Goal: Find specific page/section: Find specific page/section

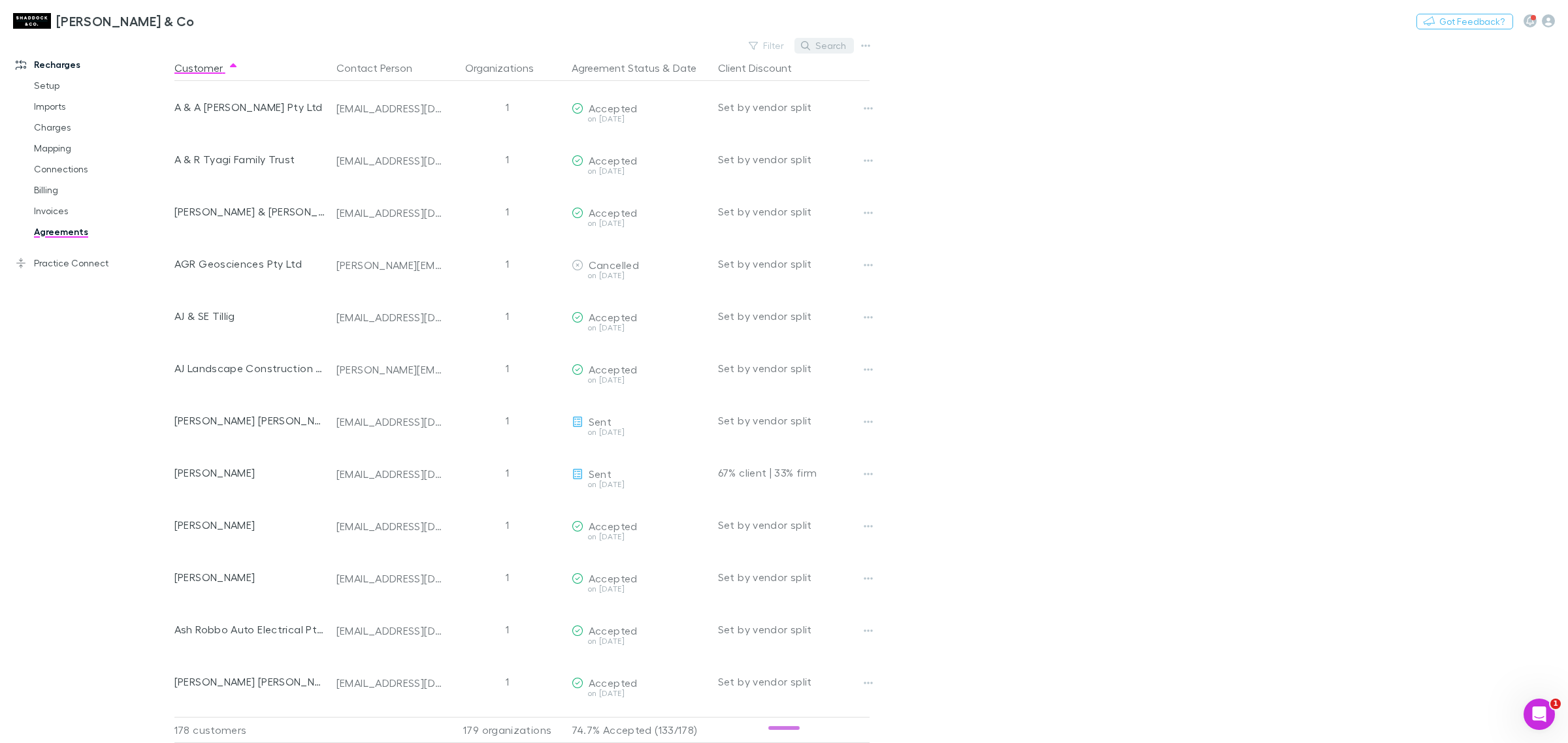
click at [829, 41] on button "Search" at bounding box center [824, 46] width 60 height 16
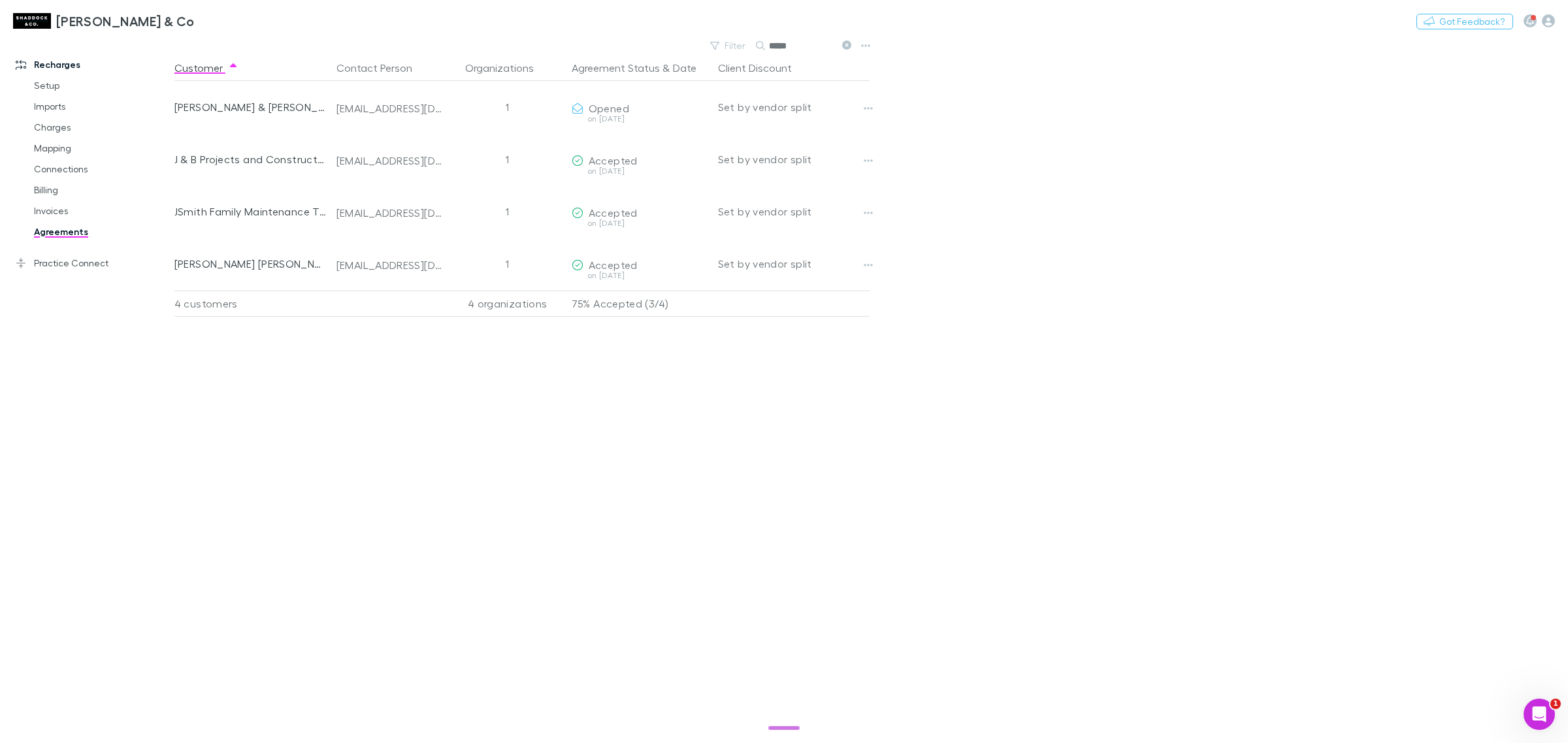
click at [845, 40] on div "[PERSON_NAME] & Co Nothing Got Feedback?" at bounding box center [784, 21] width 1568 height 42
click at [850, 44] on icon at bounding box center [846, 45] width 9 height 9
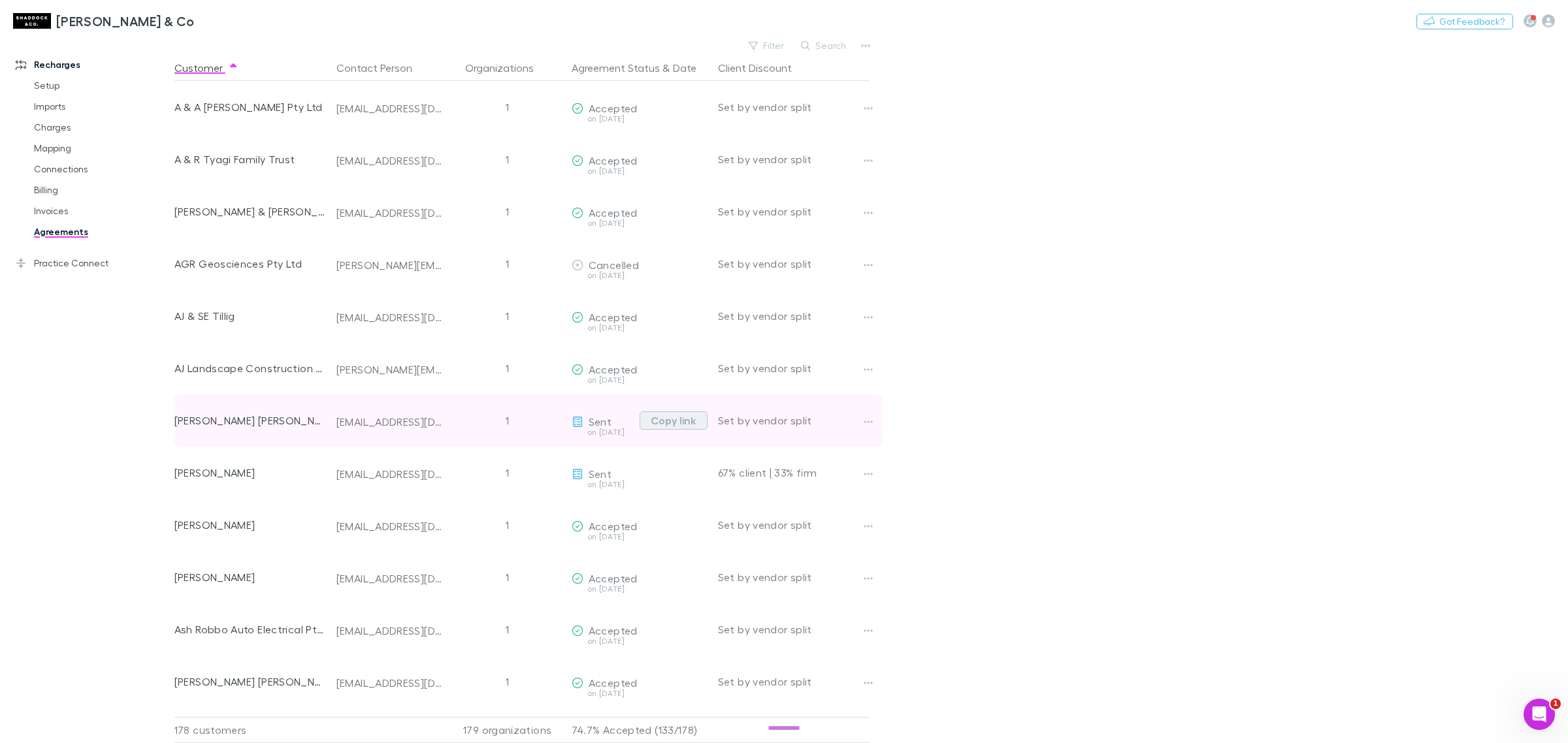
click at [678, 420] on button "Copy link" at bounding box center [673, 421] width 68 height 18
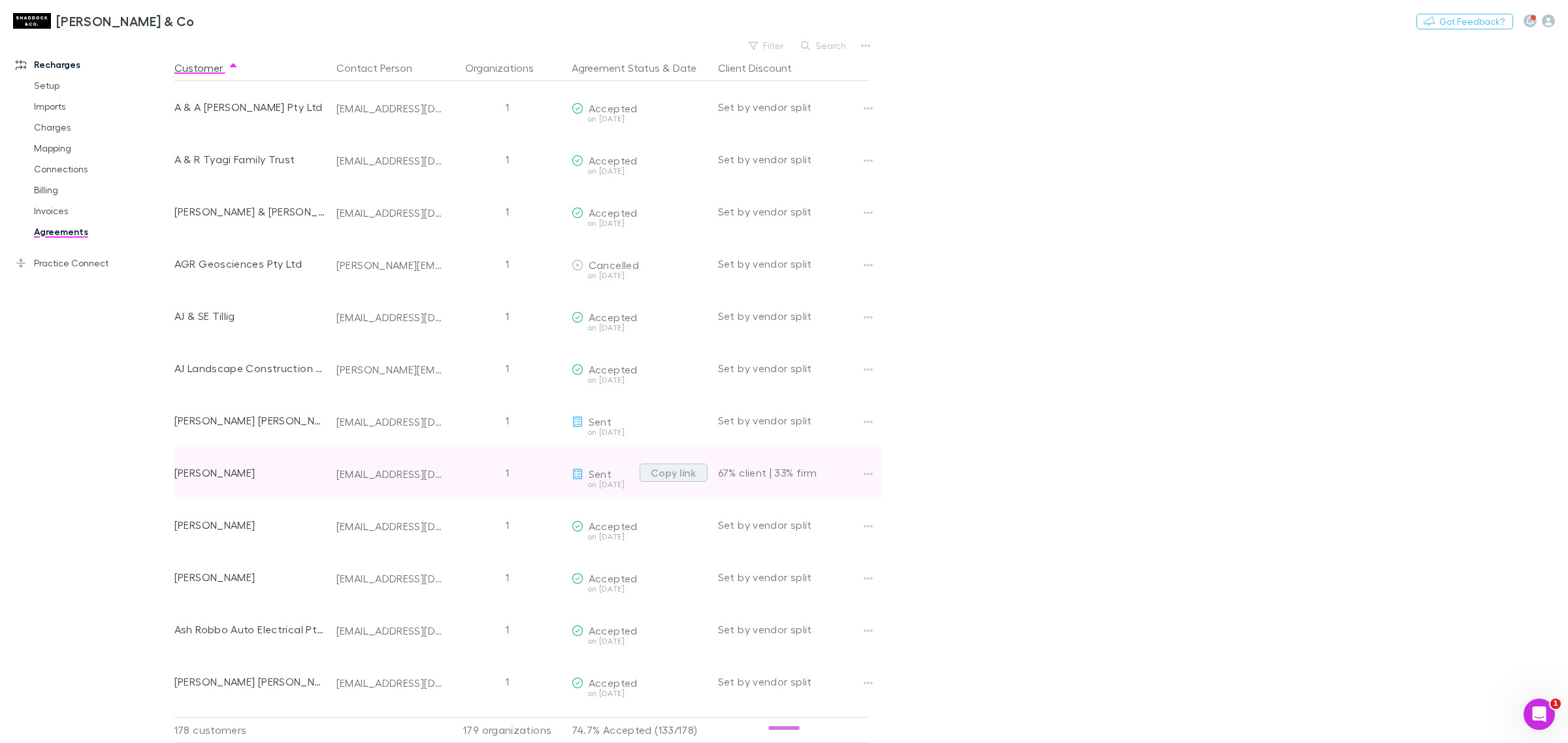
click at [666, 473] on button "Copy link" at bounding box center [673, 473] width 68 height 18
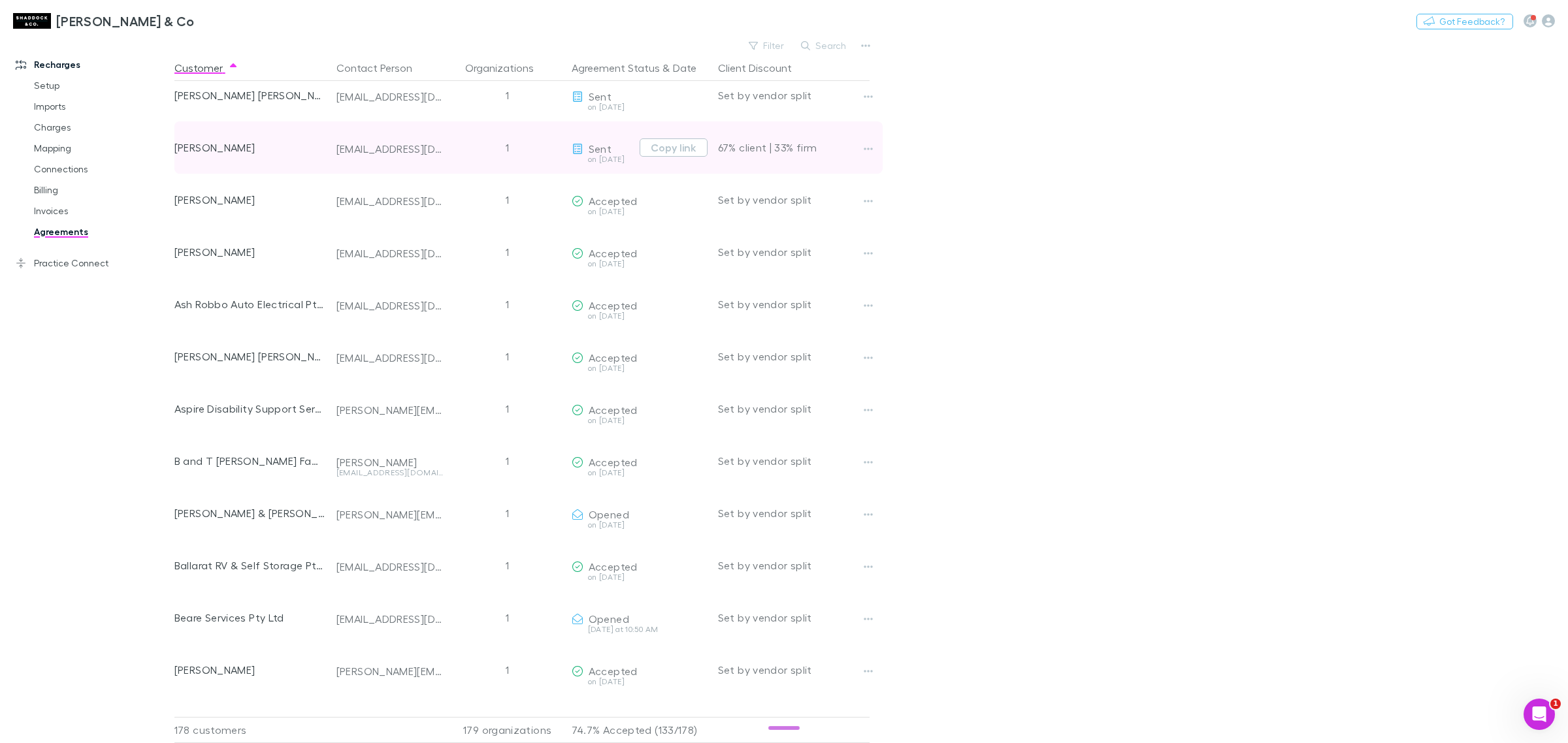
scroll to position [327, 0]
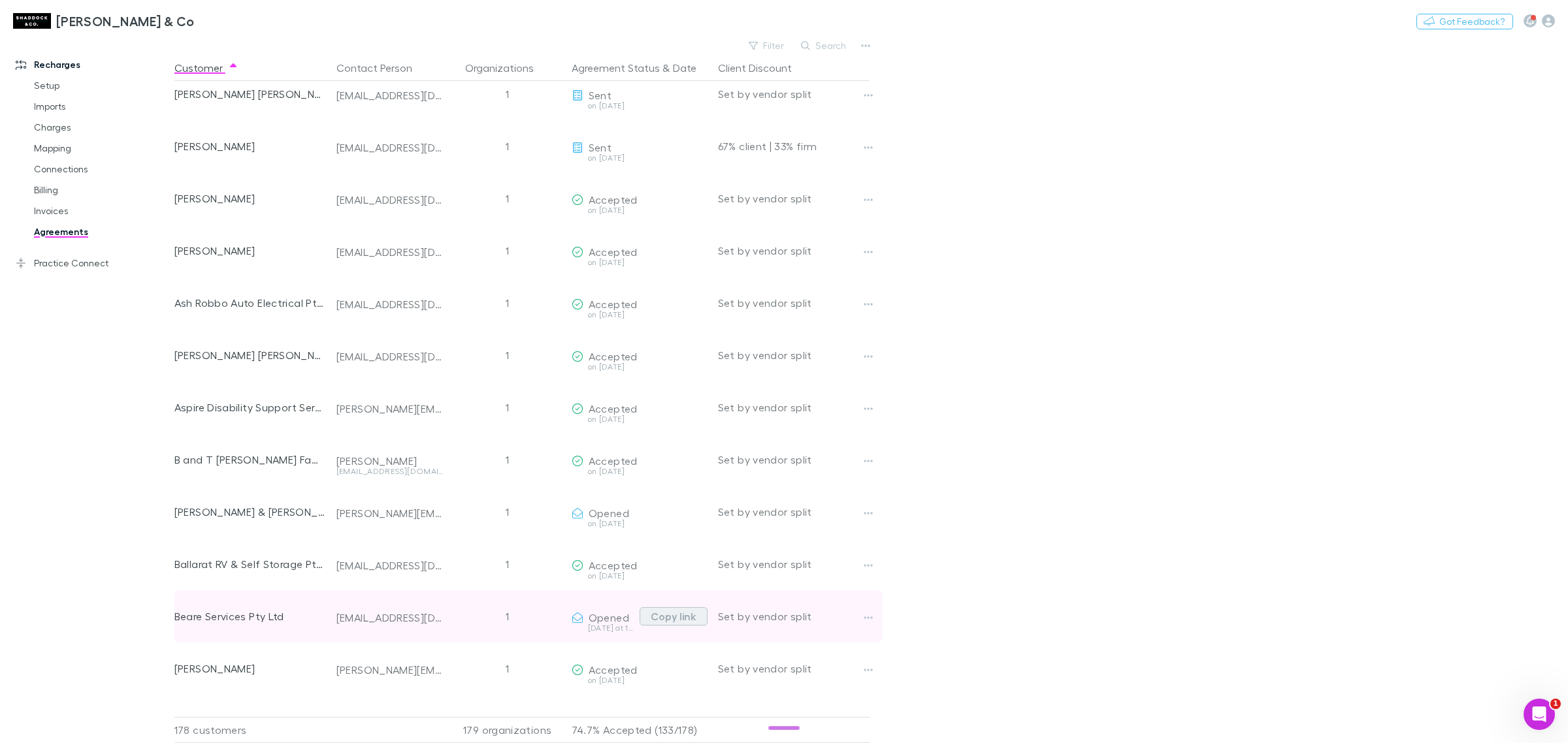
click at [681, 567] on button "Copy link" at bounding box center [673, 616] width 68 height 18
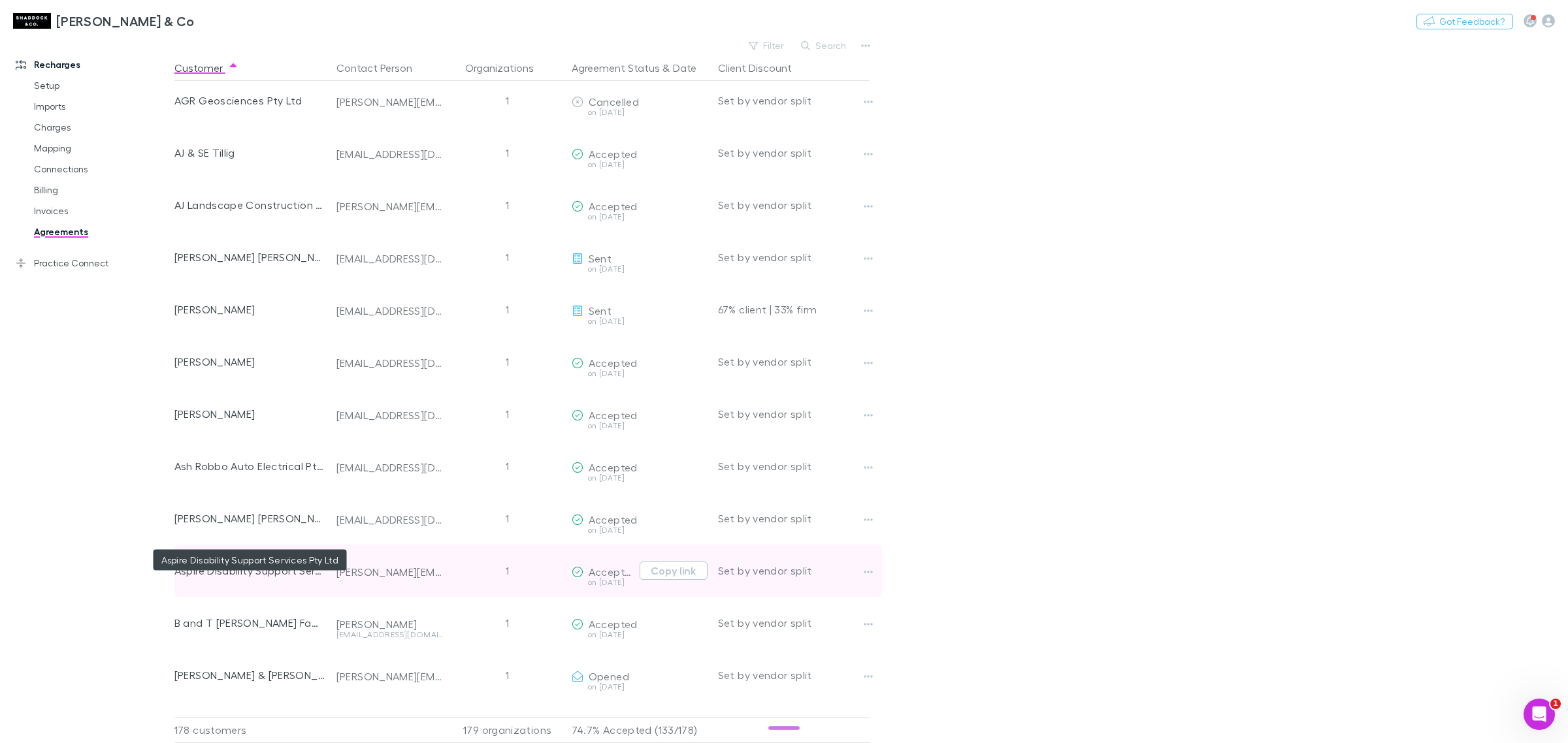
scroll to position [245, 0]
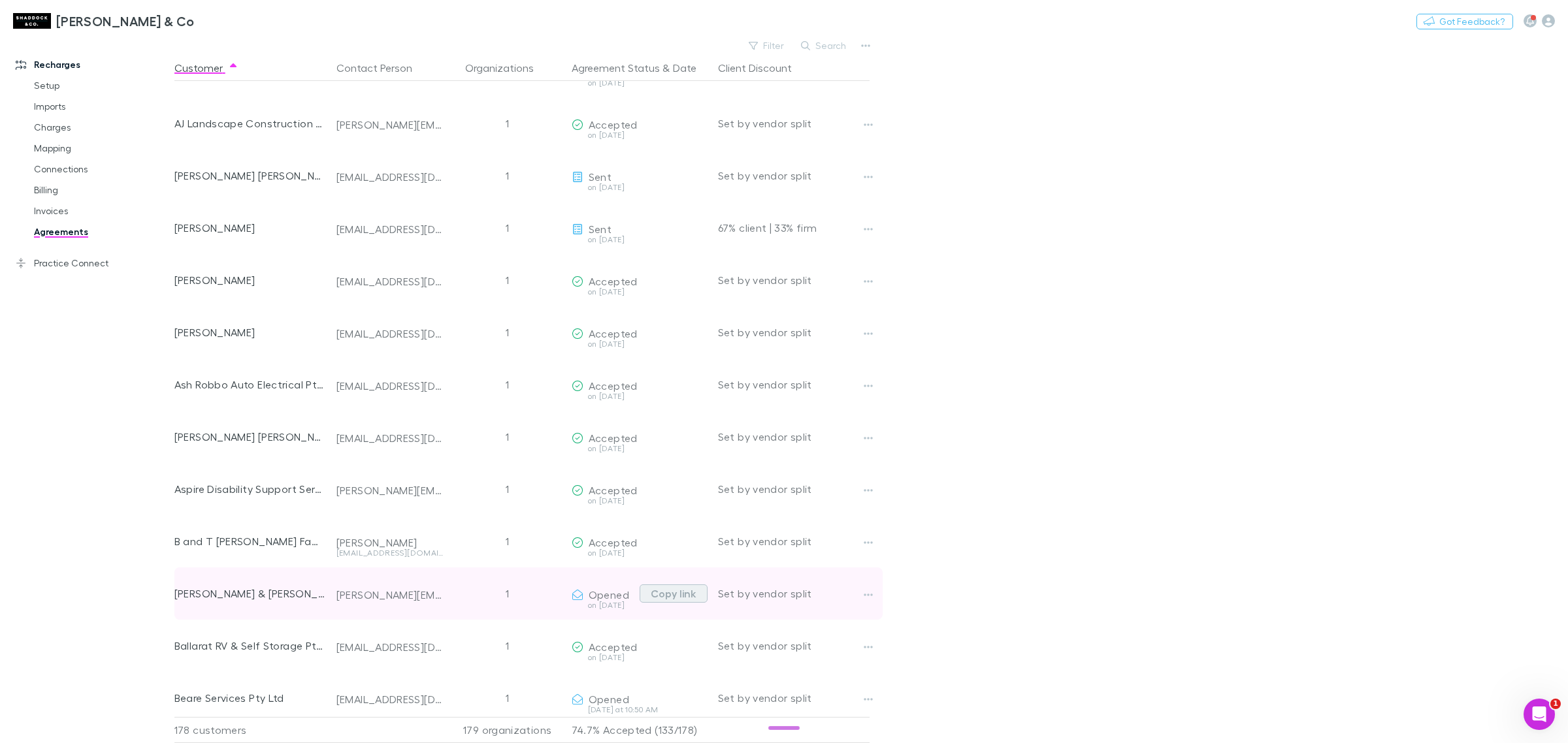
click at [661, 567] on button "Copy link" at bounding box center [673, 593] width 68 height 18
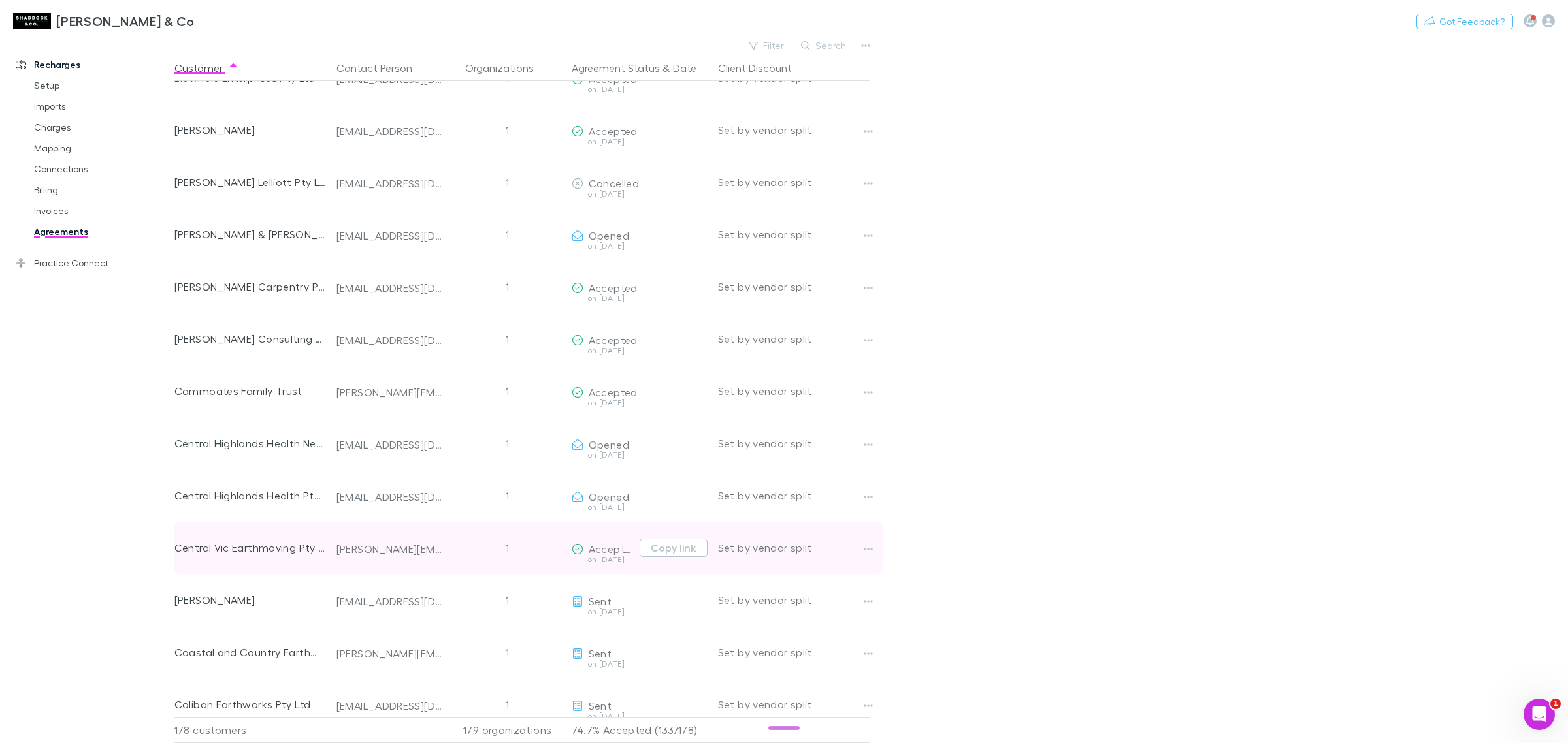
scroll to position [1061, 0]
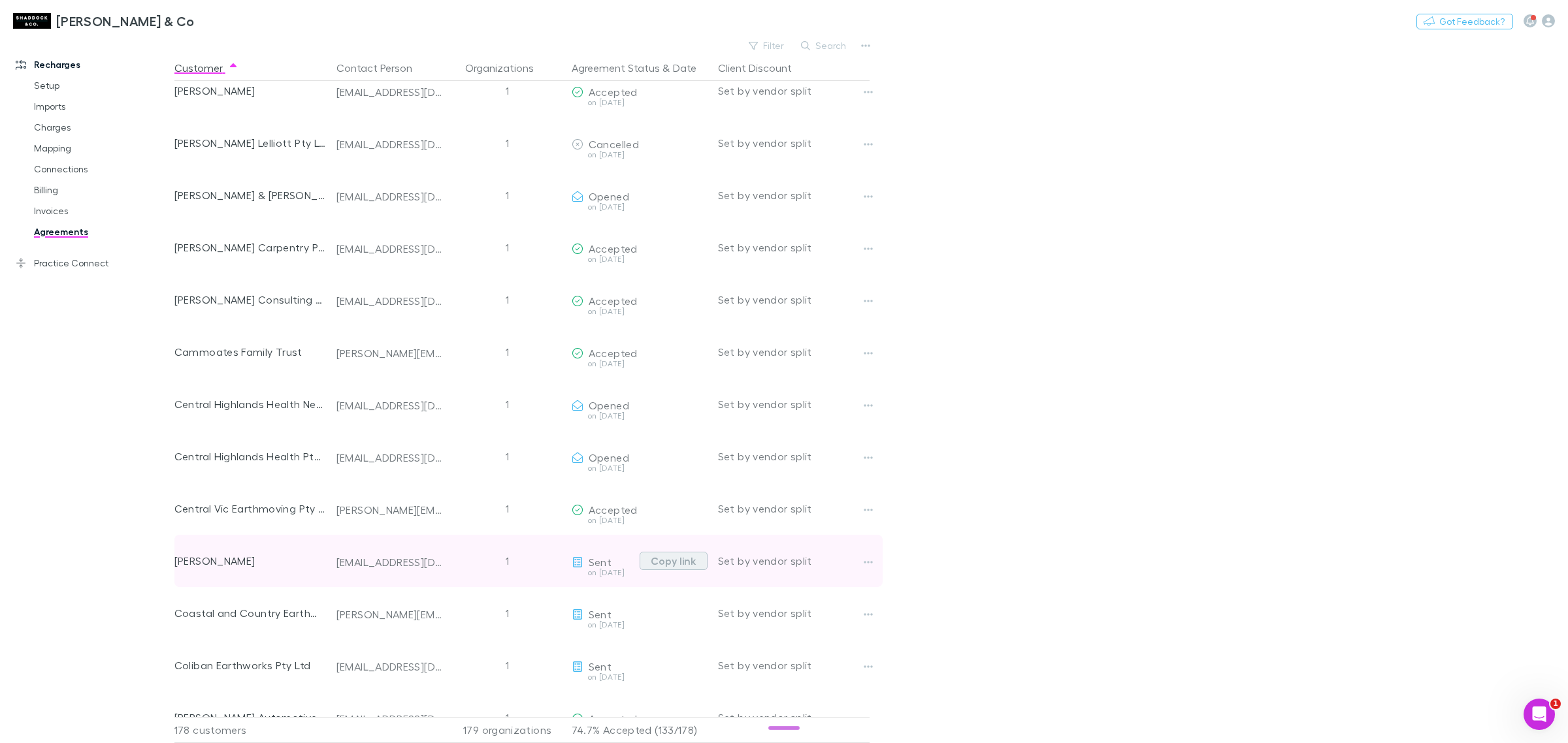
click at [670, 560] on button "Copy link" at bounding box center [673, 561] width 68 height 18
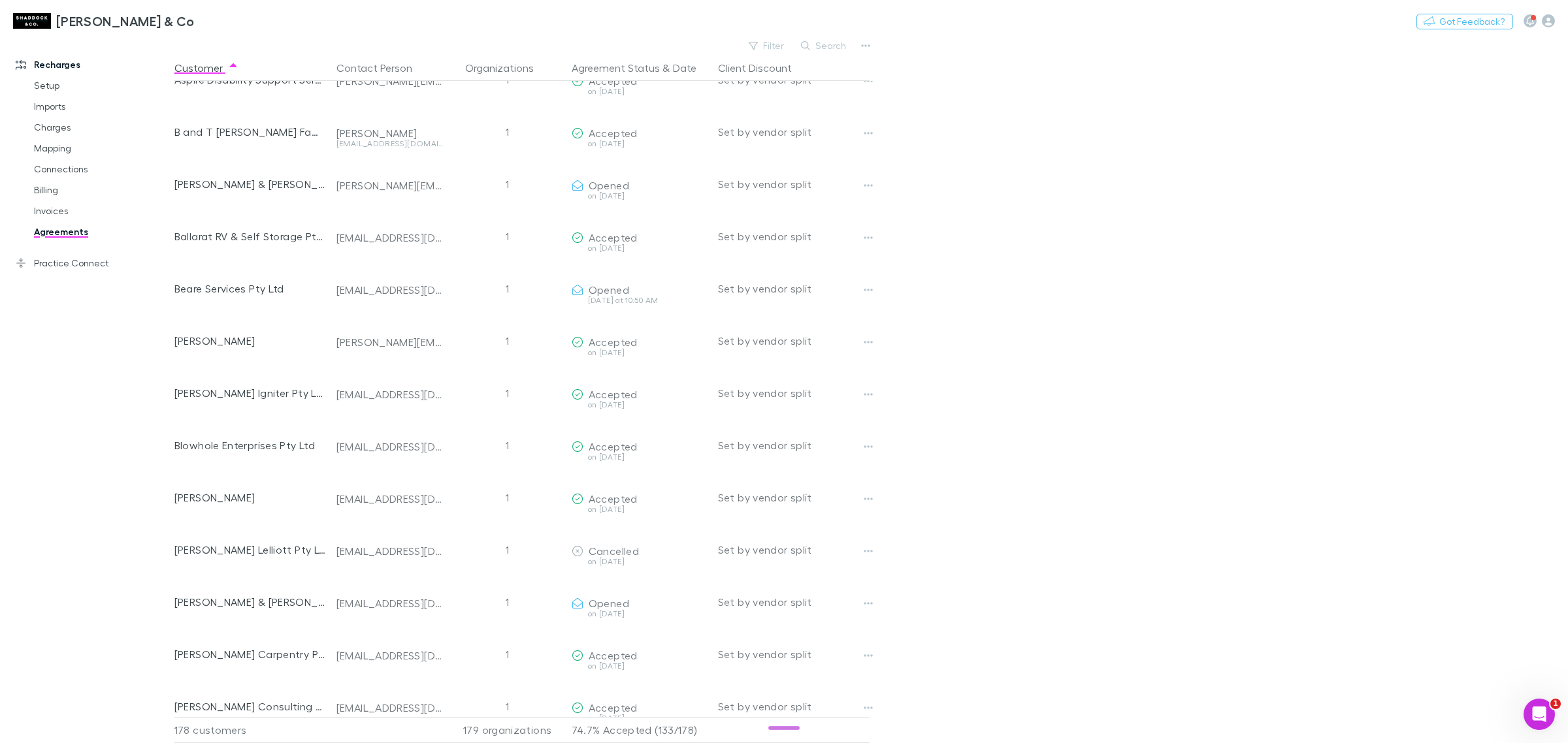
scroll to position [571, 0]
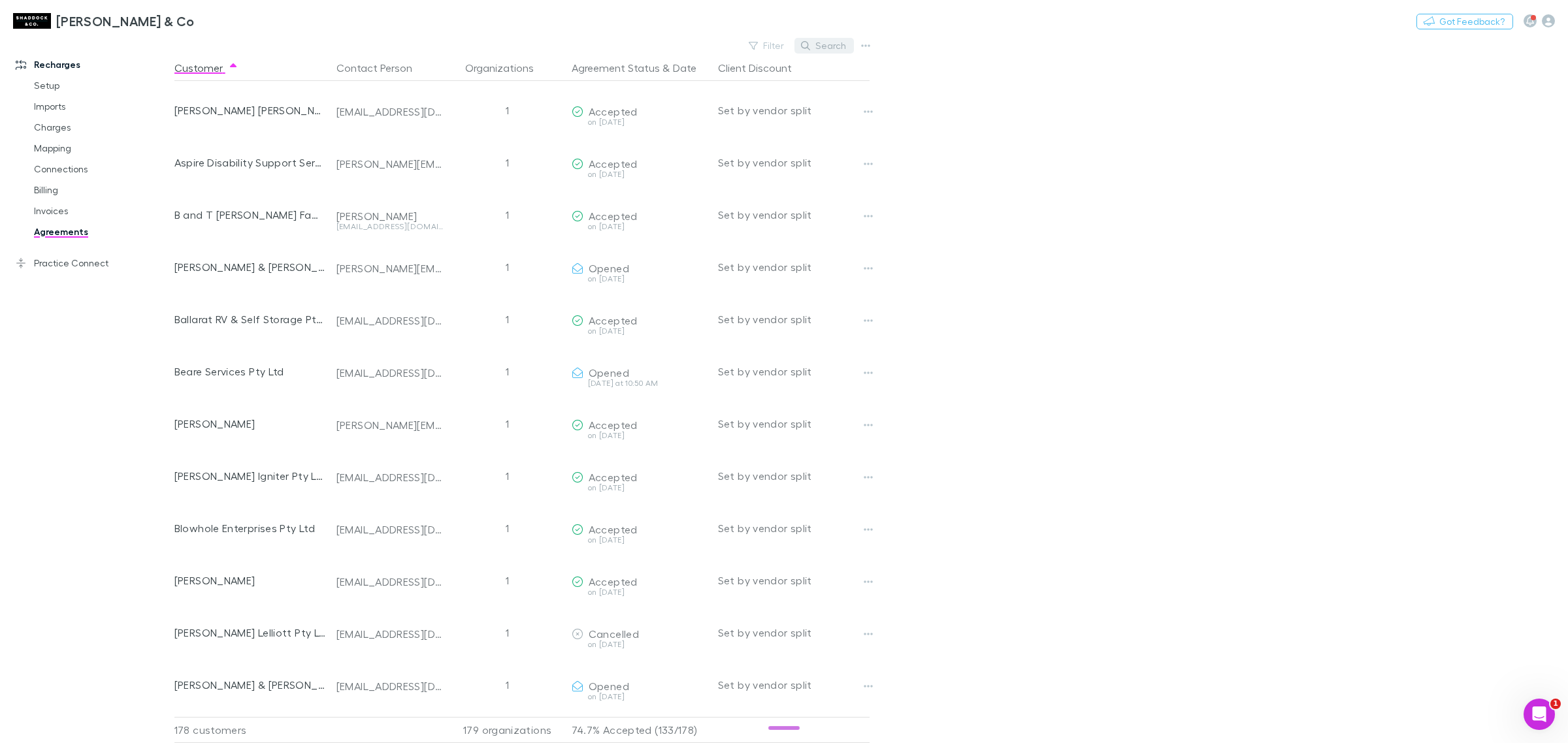
click at [819, 44] on button "Search" at bounding box center [824, 46] width 60 height 16
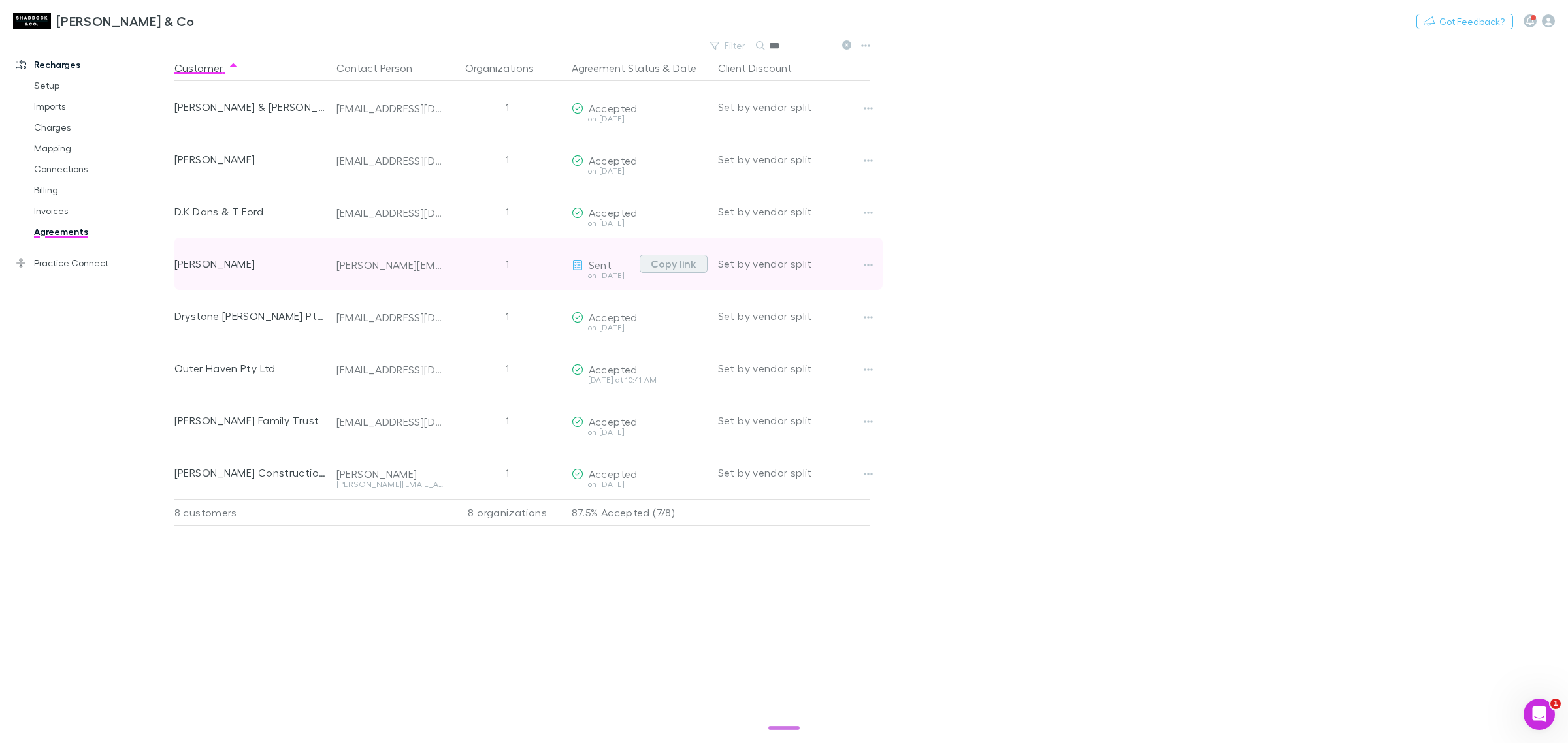
click at [655, 266] on button "Copy link" at bounding box center [673, 264] width 68 height 18
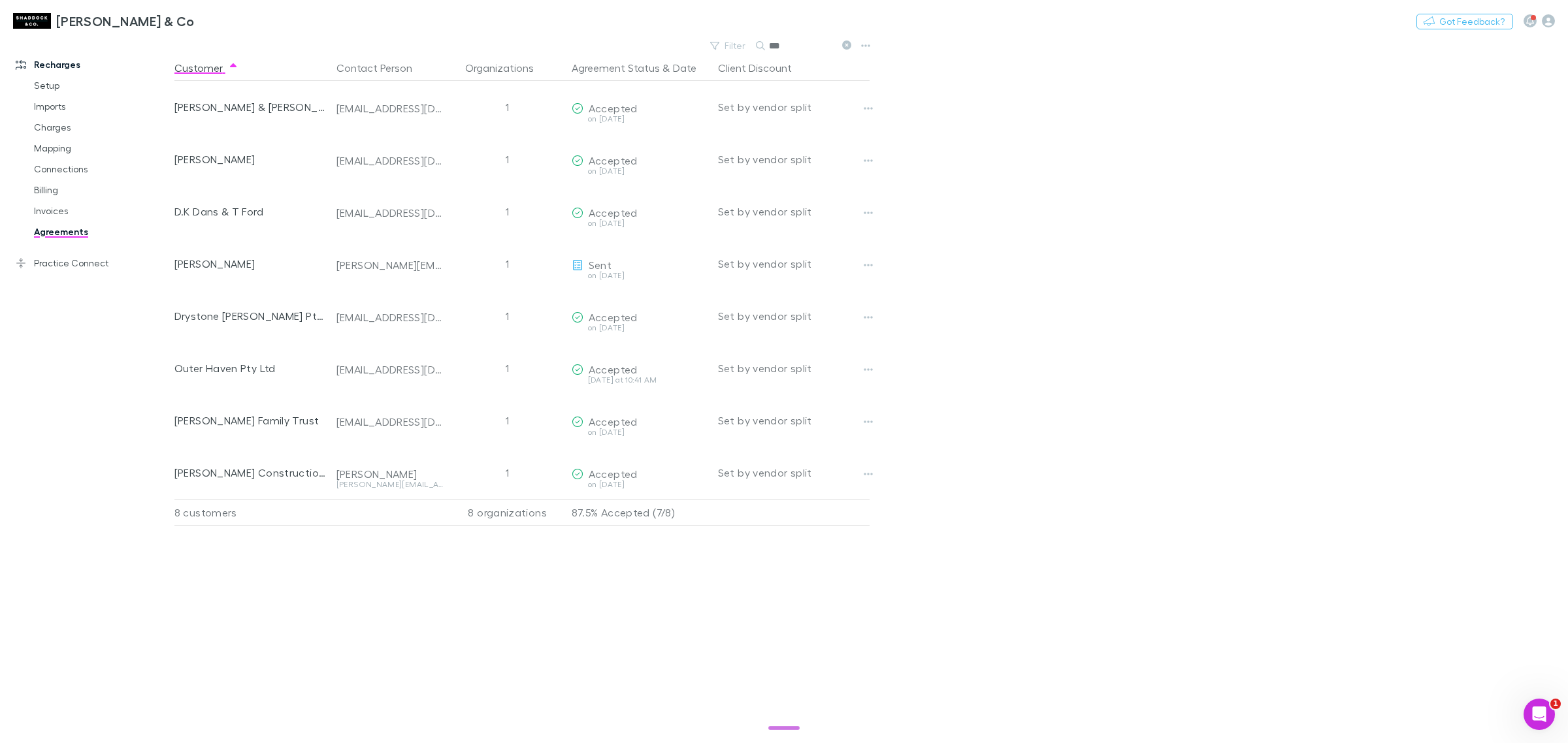
click at [809, 50] on input "***" at bounding box center [802, 46] width 66 height 18
type input "*"
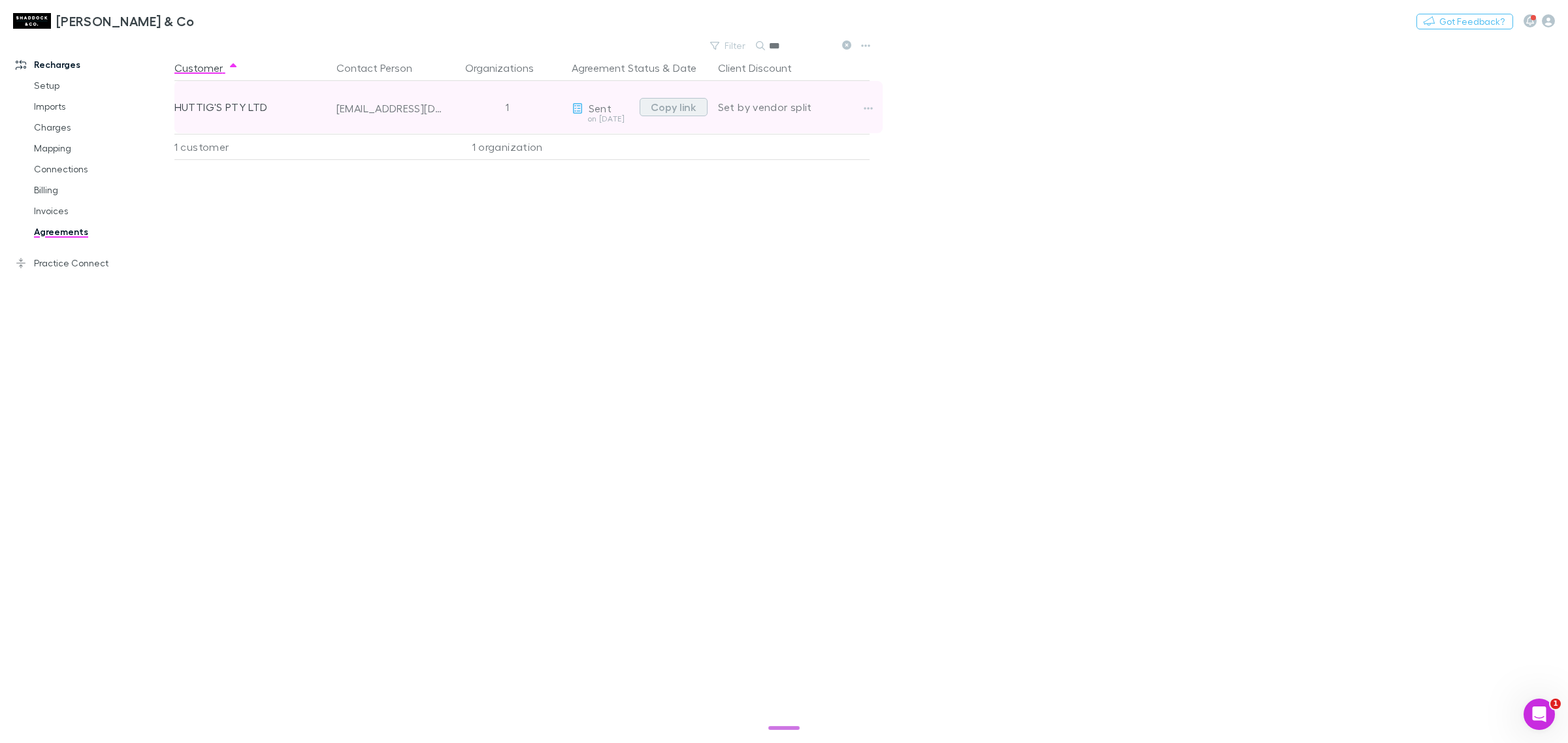
click at [693, 102] on button "Copy link" at bounding box center [673, 107] width 68 height 18
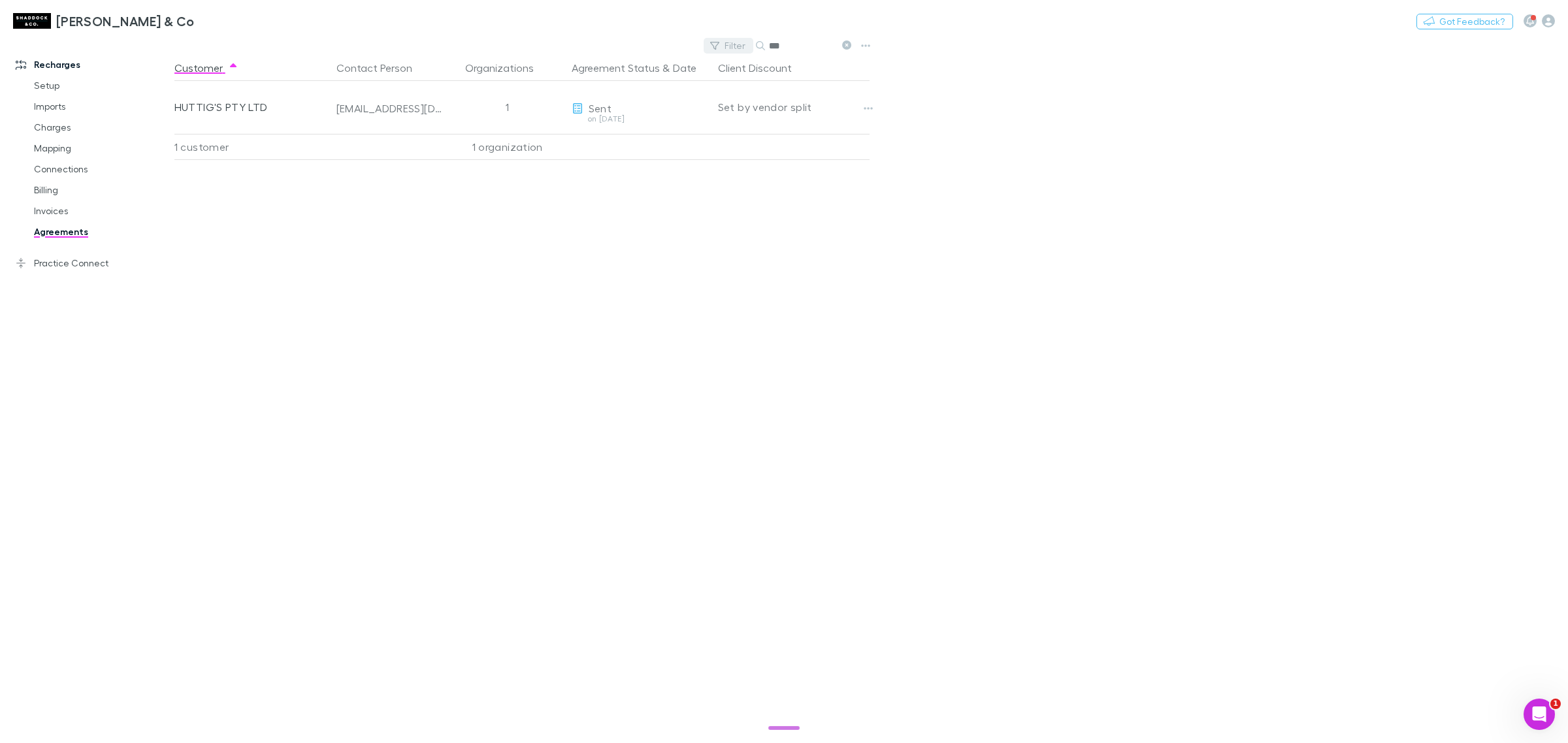
drag, startPoint x: 797, startPoint y: 40, endPoint x: 732, endPoint y: 44, distance: 65.1
click at [732, 44] on div "Filter Search ***" at bounding box center [780, 46] width 153 height 18
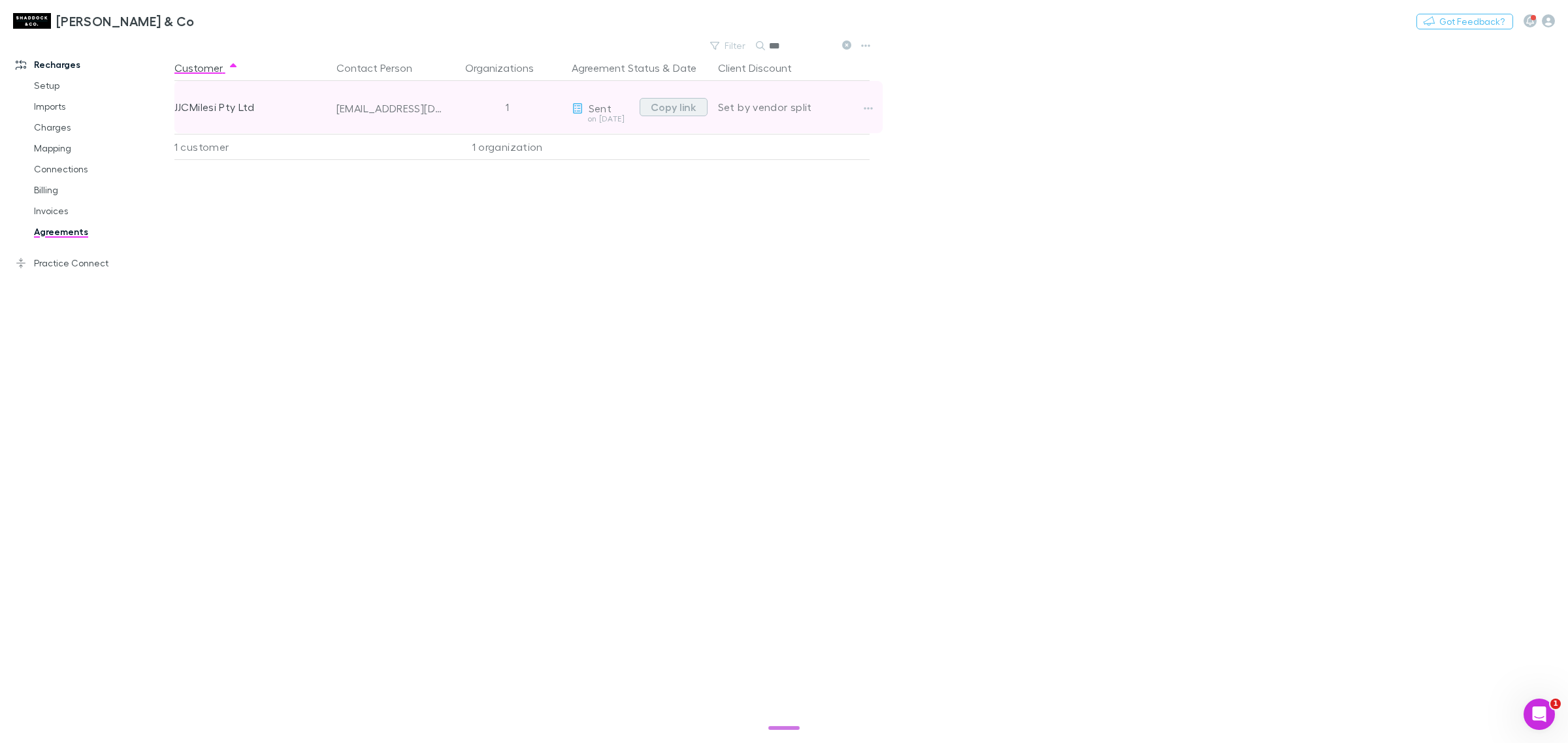
click at [668, 106] on button "Copy link" at bounding box center [673, 107] width 68 height 18
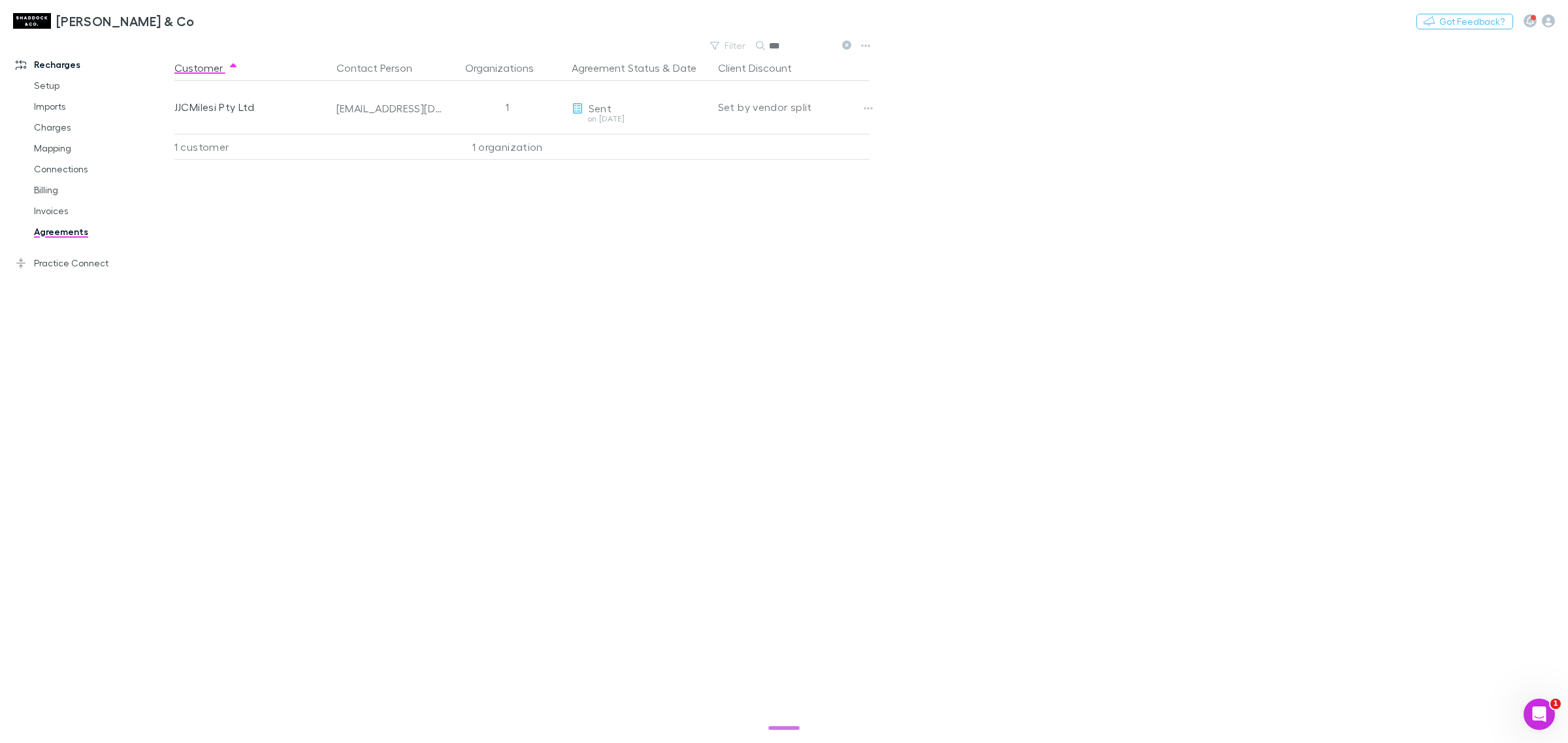
drag, startPoint x: 761, startPoint y: 44, endPoint x: 678, endPoint y: 15, distance: 87.9
click at [678, 16] on div "[PERSON_NAME] & Co Nothing Got Feedback? Recharges Setup Imports Charges Mappin…" at bounding box center [784, 371] width 1568 height 743
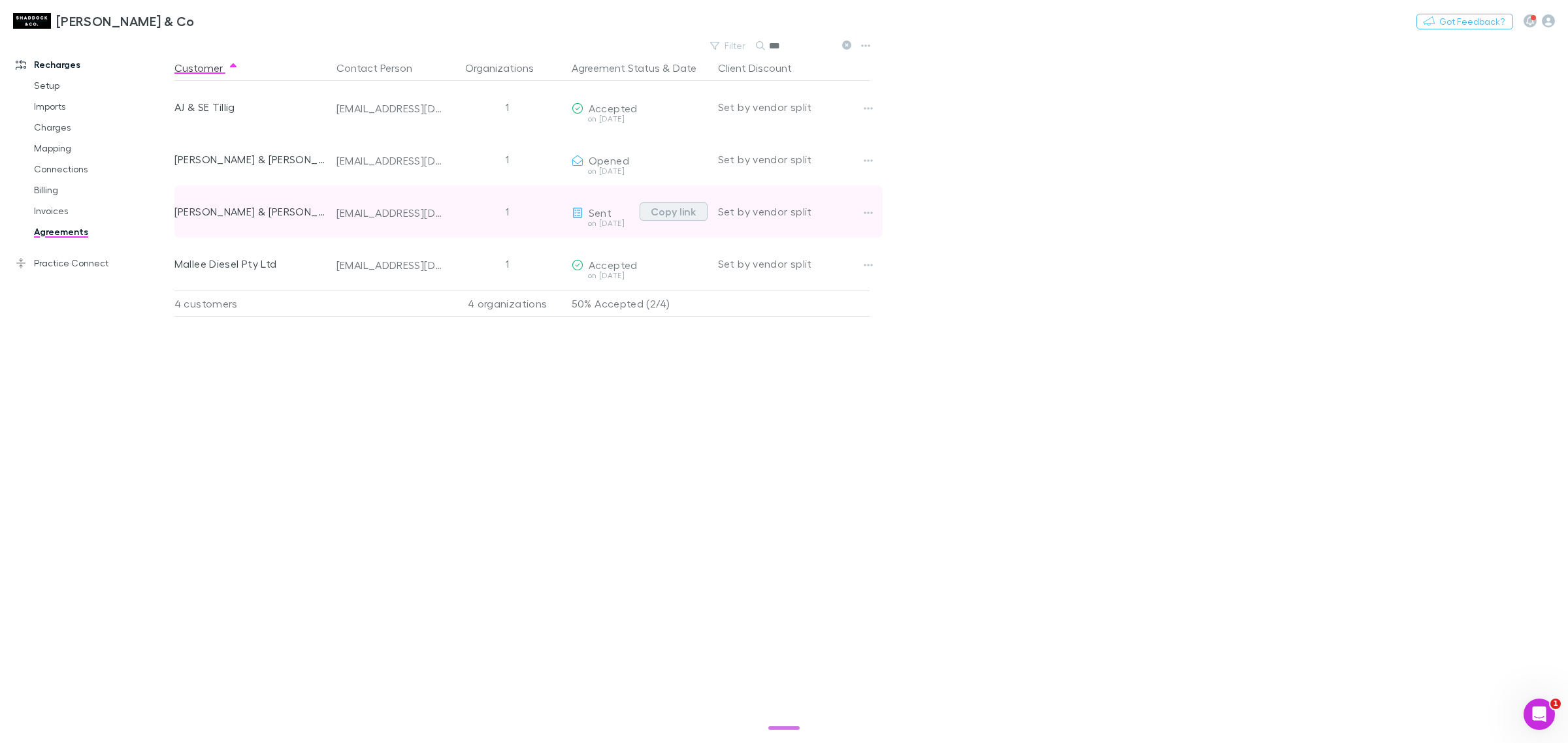
click at [666, 209] on button "Copy link" at bounding box center [673, 212] width 68 height 18
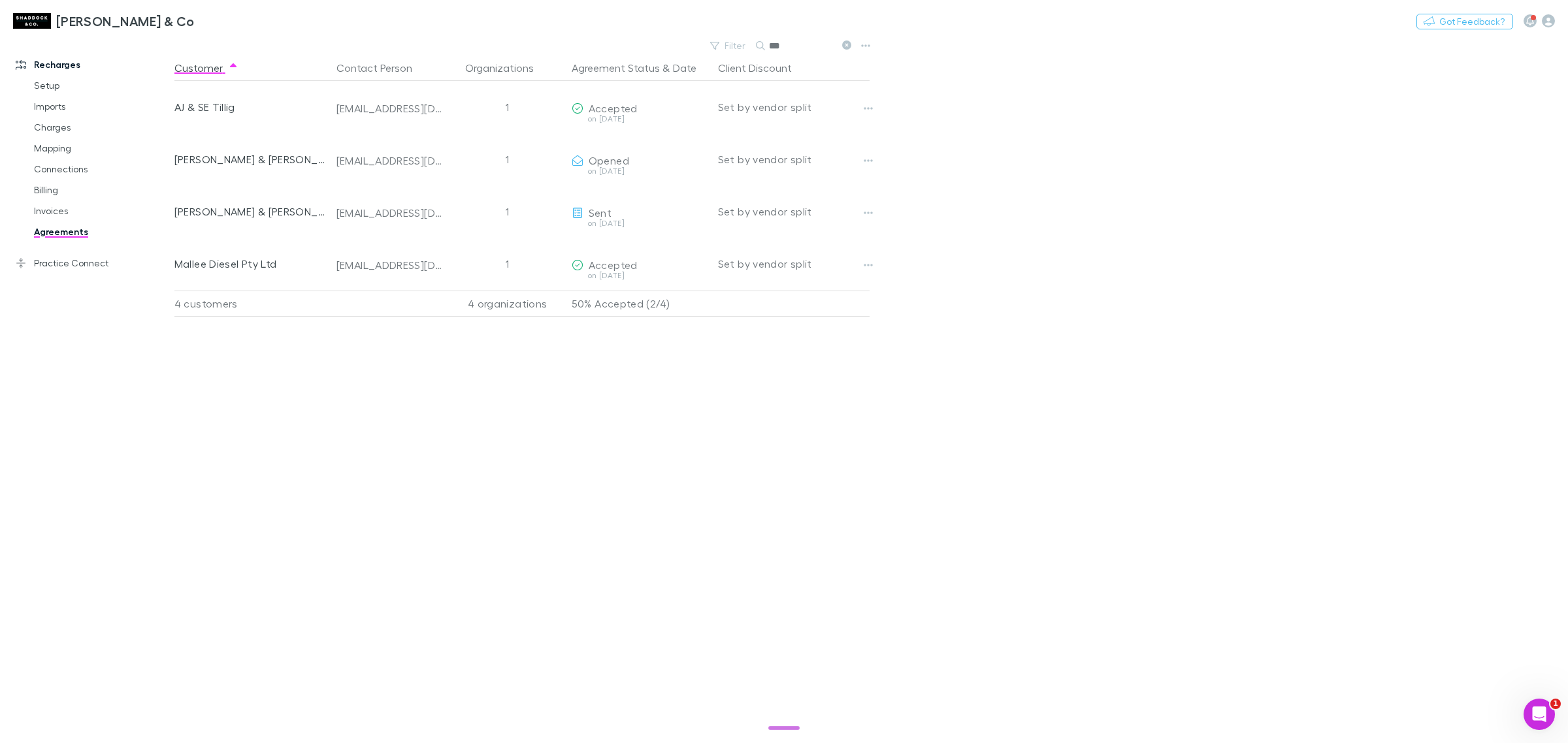
click at [848, 40] on div "[PERSON_NAME] & Co Nothing Got Feedback?" at bounding box center [784, 21] width 1568 height 42
click at [832, 43] on input "***" at bounding box center [802, 46] width 66 height 18
type input "*"
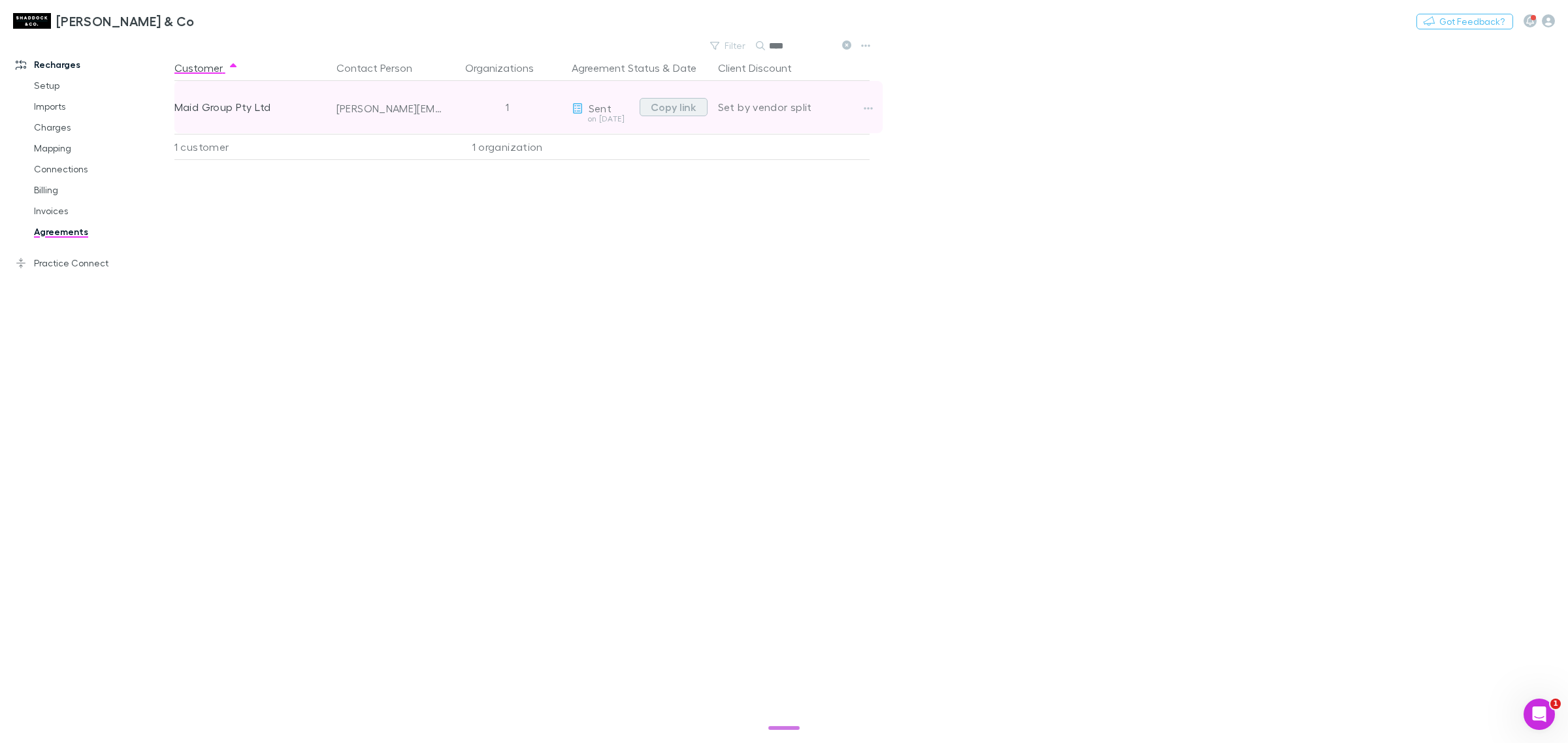
type input "****"
click at [660, 111] on button "Copy link" at bounding box center [673, 107] width 68 height 18
click at [664, 111] on button "Copy link" at bounding box center [673, 107] width 68 height 18
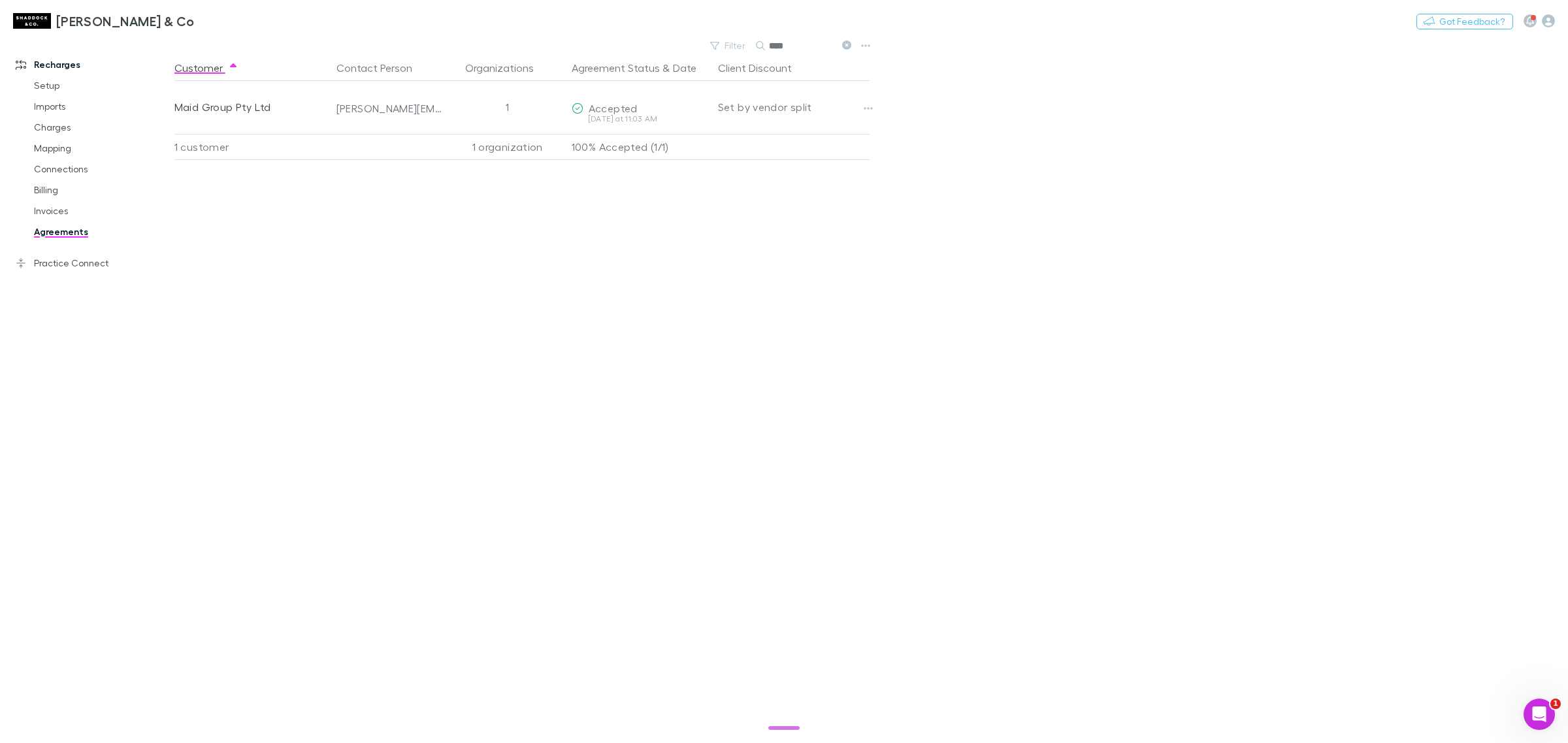
click at [529, 474] on div "Customer Contact Person Organizations Agreement Status & Date Client Discount M…" at bounding box center [533, 399] width 719 height 688
click at [1090, 240] on main "Filter Search **** Customer Contact Person Organizations Agreement Status & Dat…" at bounding box center [871, 389] width 1393 height 706
